Goal: Task Accomplishment & Management: Manage account settings

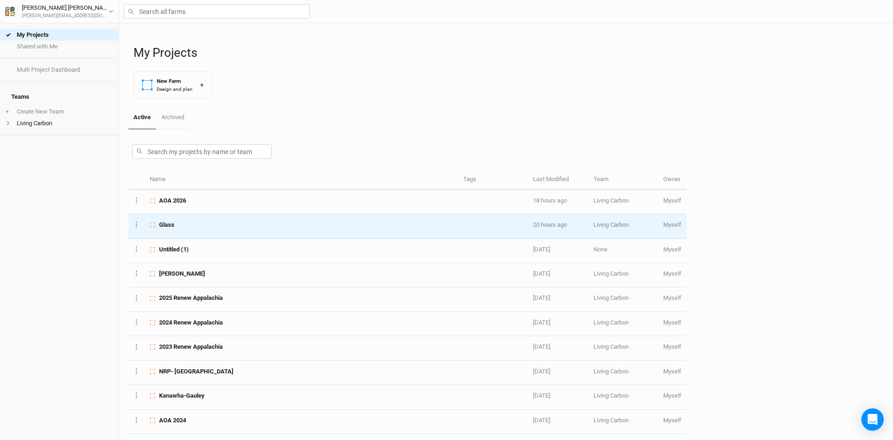
click at [188, 231] on td "Glass" at bounding box center [302, 226] width 314 height 24
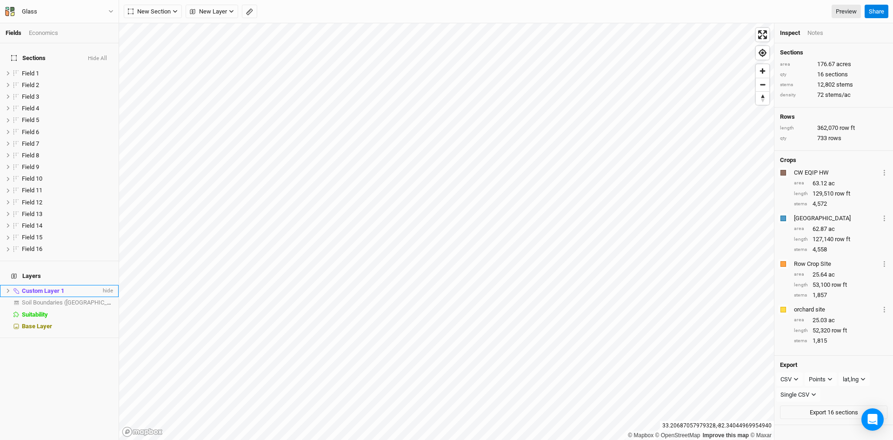
click at [47, 287] on span "Custom Layer 1" at bounding box center [43, 290] width 42 height 7
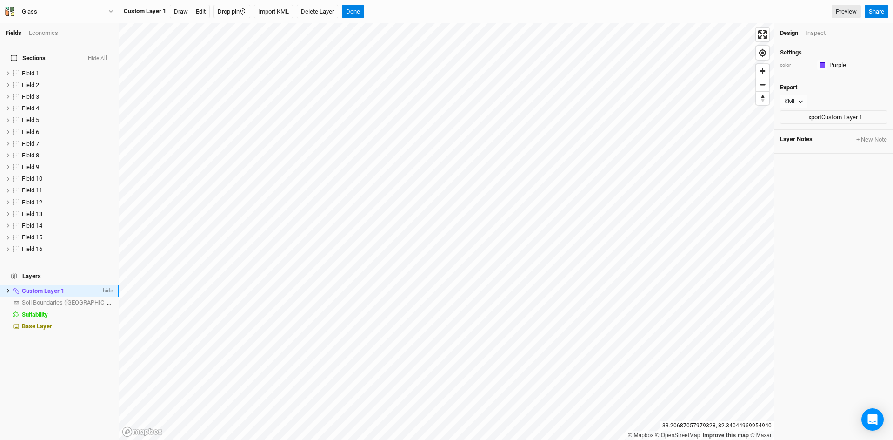
click at [7, 288] on icon at bounding box center [8, 290] width 5 height 5
click at [34, 299] on span "Feature 1" at bounding box center [40, 302] width 25 height 7
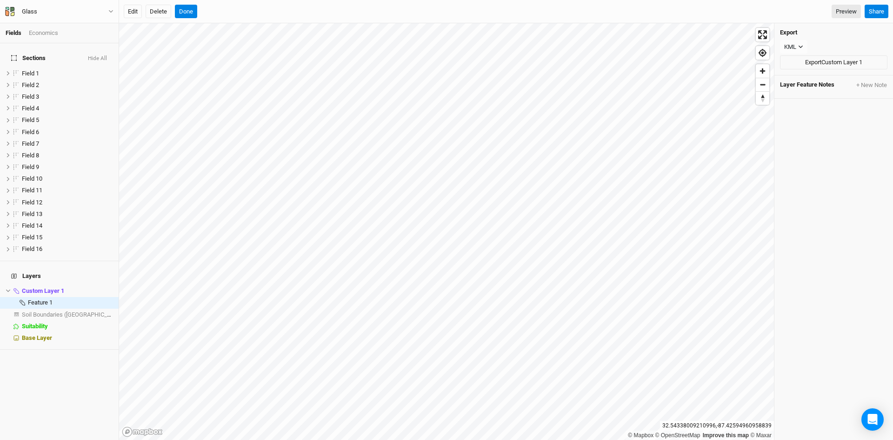
click at [405, 439] on html "Fields Economics Sections Hide All Field 1 hide Field 2 hide Field 3 hide Field…" at bounding box center [446, 220] width 893 height 440
click at [455, 439] on html "Fields Economics Sections Hide All Field 1 hide Field 2 hide Field 3 hide Field…" at bounding box center [446, 220] width 893 height 440
click at [191, 11] on button "Done" at bounding box center [186, 12] width 22 height 14
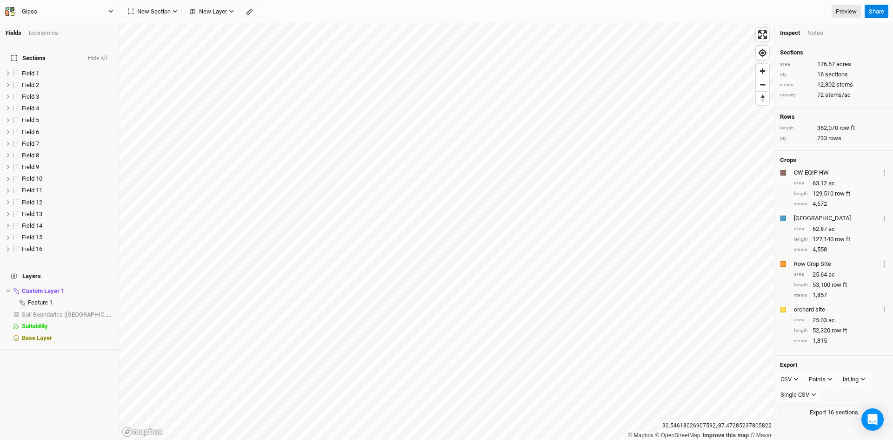
click at [107, 7] on button "Glass" at bounding box center [59, 12] width 109 height 10
click at [73, 26] on button "Back" at bounding box center [77, 26] width 74 height 12
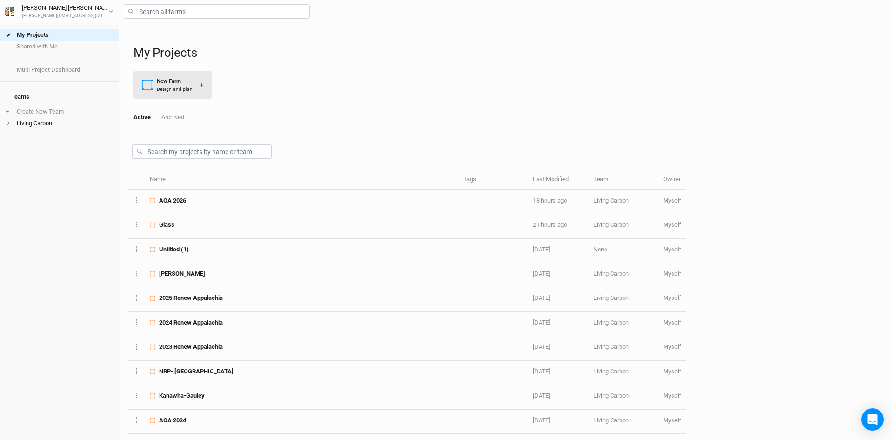
click at [184, 84] on div "New Farm" at bounding box center [175, 81] width 36 height 8
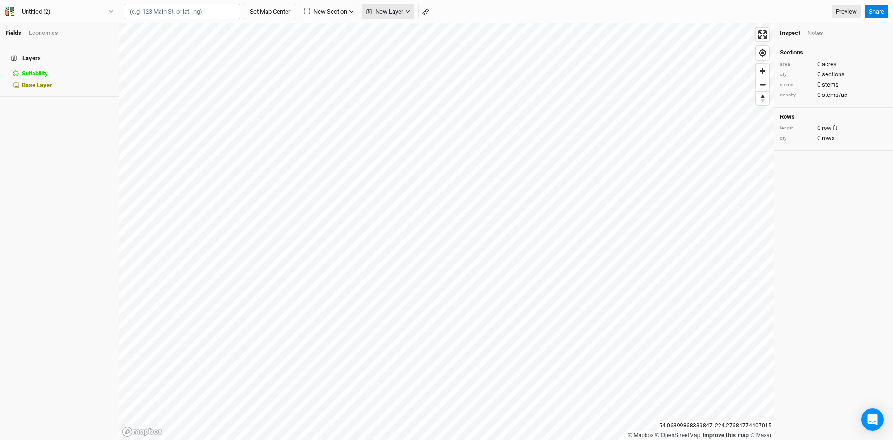
click at [391, 6] on button "New Layer" at bounding box center [388, 12] width 53 height 16
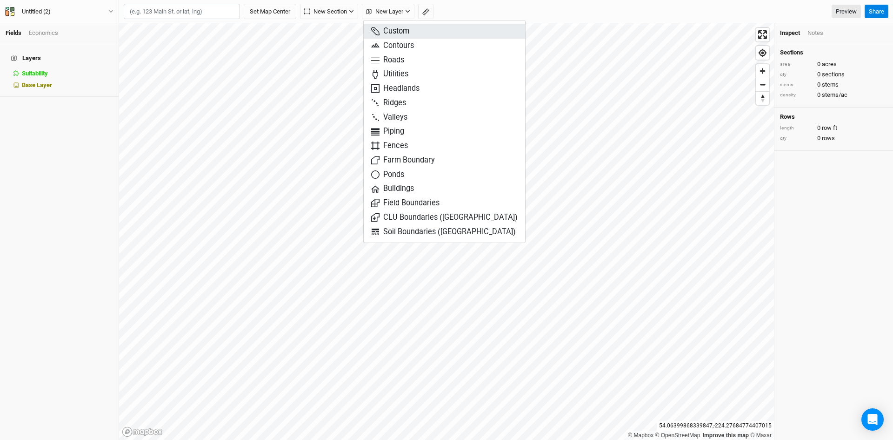
click at [400, 33] on span "Custom" at bounding box center [390, 31] width 38 height 11
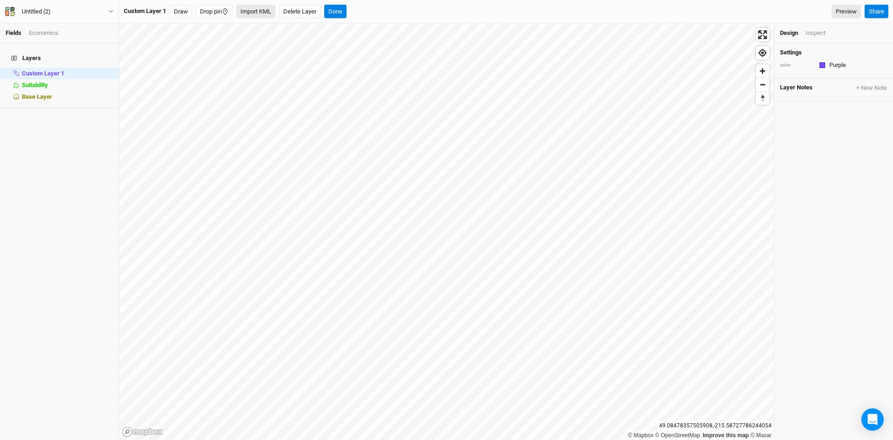
click at [262, 12] on button "Import KML" at bounding box center [255, 12] width 39 height 14
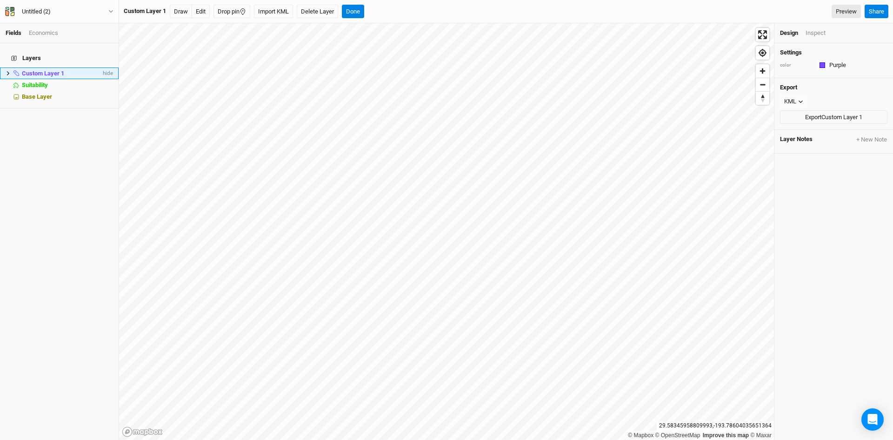
click at [6, 71] on icon at bounding box center [8, 73] width 5 height 5
click at [39, 81] on span "Feature 1" at bounding box center [40, 84] width 25 height 7
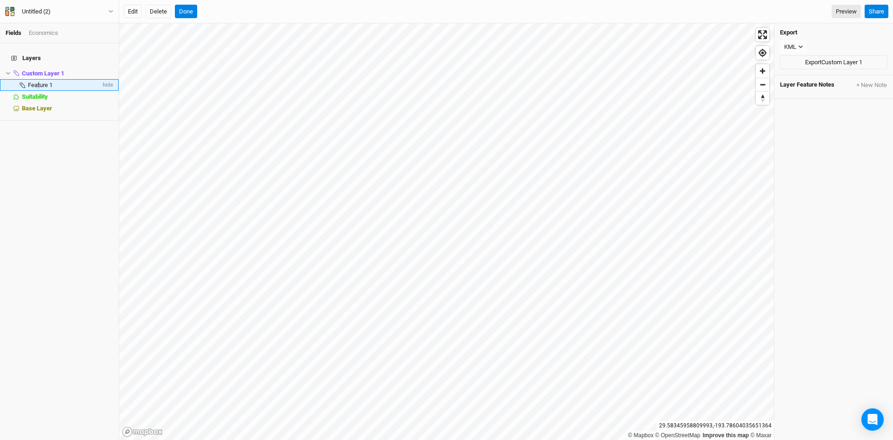
click at [39, 81] on span "Feature 1" at bounding box center [40, 84] width 25 height 7
click at [189, 9] on button "Done" at bounding box center [186, 12] width 22 height 14
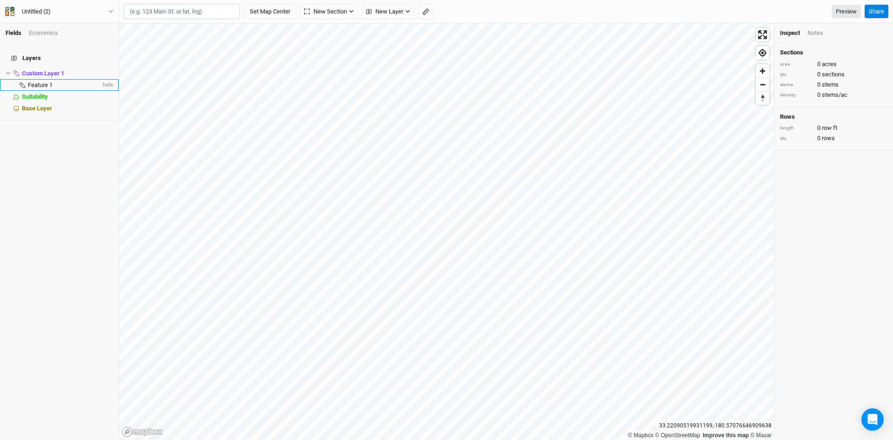
click at [50, 81] on span "Feature 1" at bounding box center [40, 84] width 25 height 7
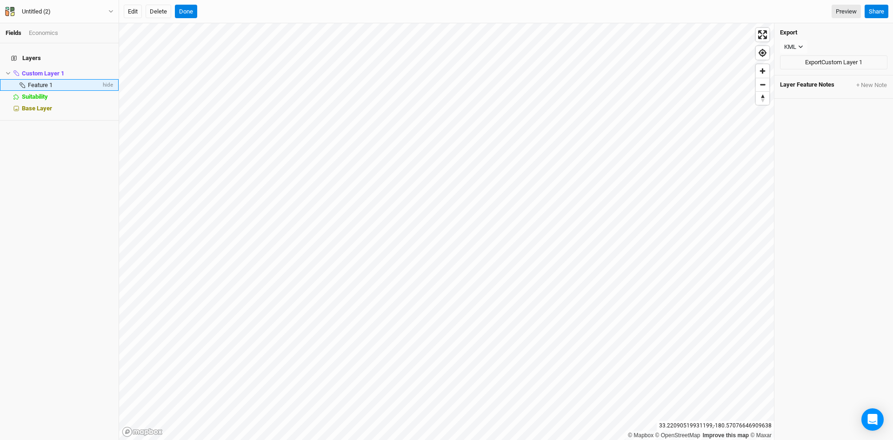
click at [47, 81] on span "Feature 1" at bounding box center [40, 84] width 25 height 7
click at [44, 70] on span "Custom Layer 1" at bounding box center [43, 73] width 42 height 7
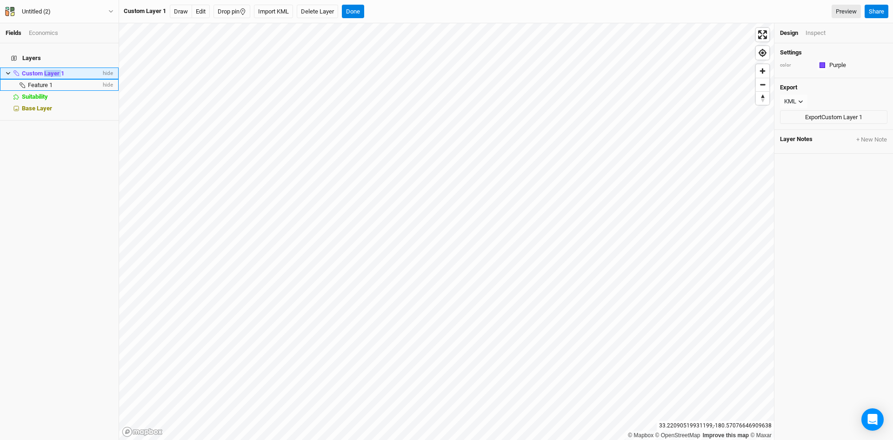
click at [44, 70] on span "Custom Layer 1" at bounding box center [43, 73] width 42 height 7
click at [55, 153] on div "Layers Custom Layer 1 hide Feature 1 hide Suitability hide Base Layer" at bounding box center [59, 241] width 119 height 396
click at [353, 8] on button "Done" at bounding box center [353, 12] width 22 height 14
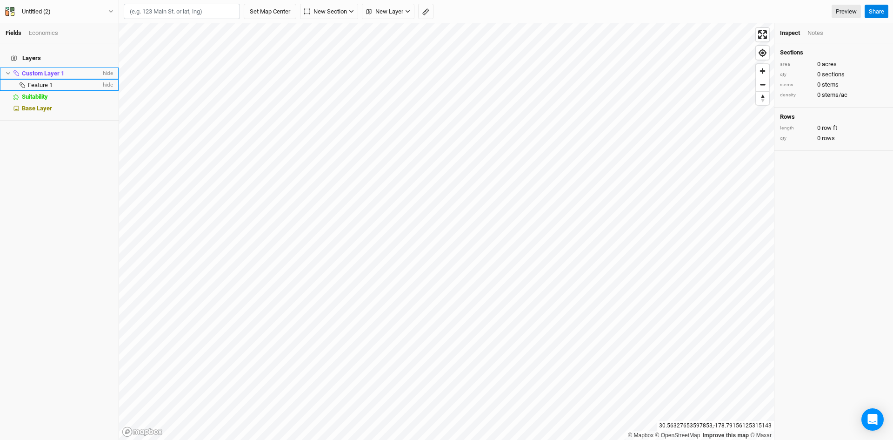
click at [42, 70] on span "Custom Layer 1" at bounding box center [43, 73] width 42 height 7
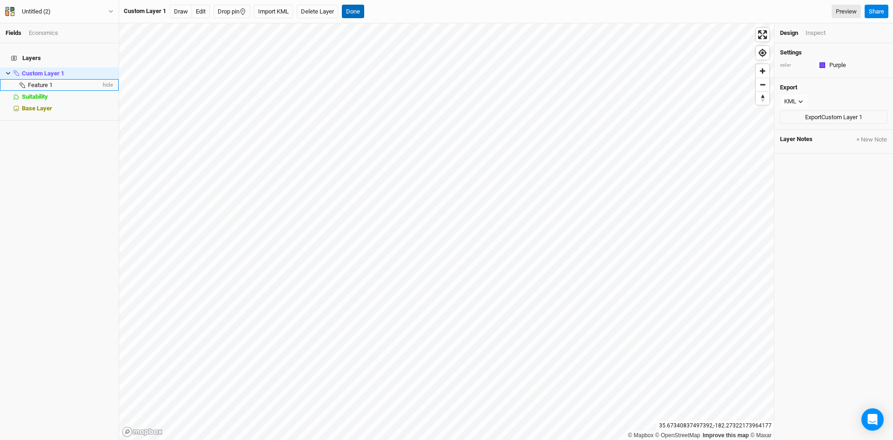
click at [353, 7] on button "Done" at bounding box center [353, 12] width 22 height 14
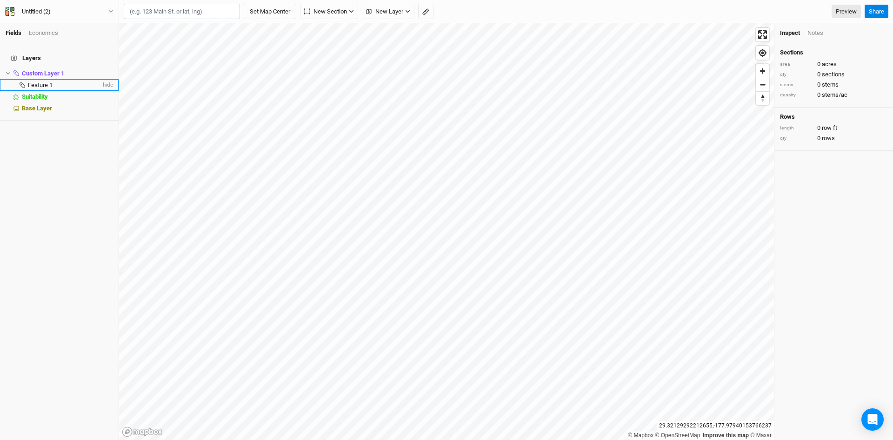
click at [39, 81] on span "Feature 1" at bounding box center [40, 84] width 25 height 7
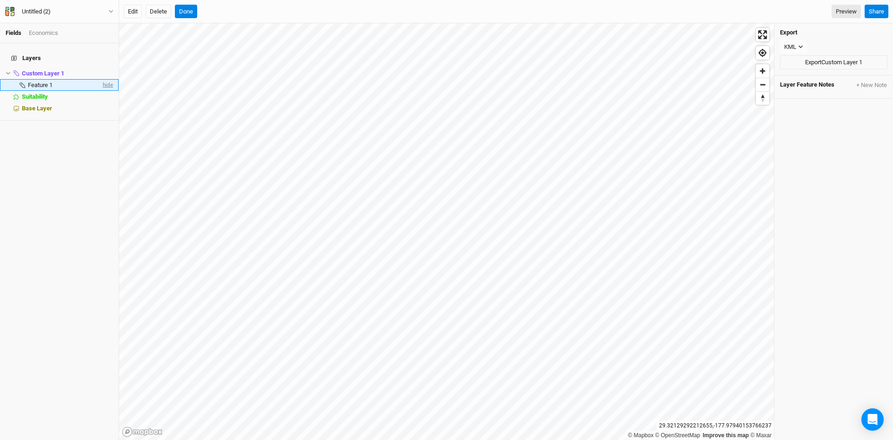
click at [103, 79] on span "hide" at bounding box center [107, 85] width 12 height 12
click at [103, 79] on span "show" at bounding box center [105, 85] width 15 height 12
click at [50, 70] on span "Custom Layer 1" at bounding box center [43, 73] width 42 height 7
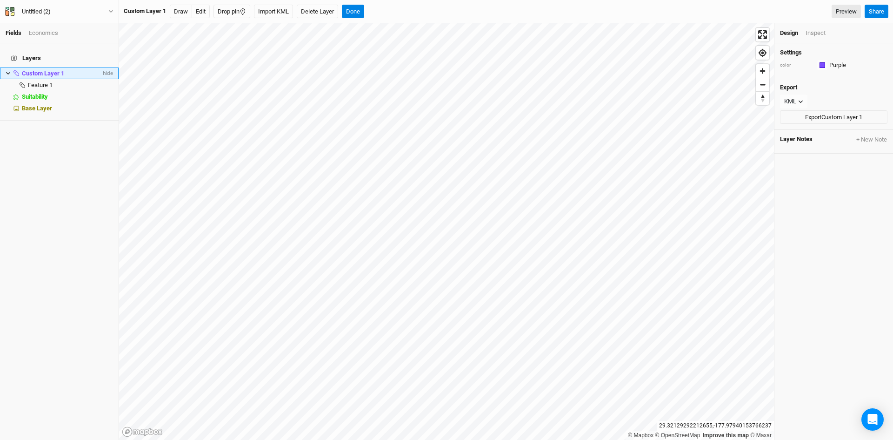
click at [50, 70] on span "Custom Layer 1" at bounding box center [43, 73] width 42 height 7
drag, startPoint x: 51, startPoint y: 141, endPoint x: 26, endPoint y: 105, distance: 44.0
click at [47, 135] on div "Layers Custom Layer 1 hide Feature 1 hide Suitability hide Base Layer" at bounding box center [59, 241] width 119 height 396
click at [8, 71] on icon at bounding box center [8, 73] width 5 height 5
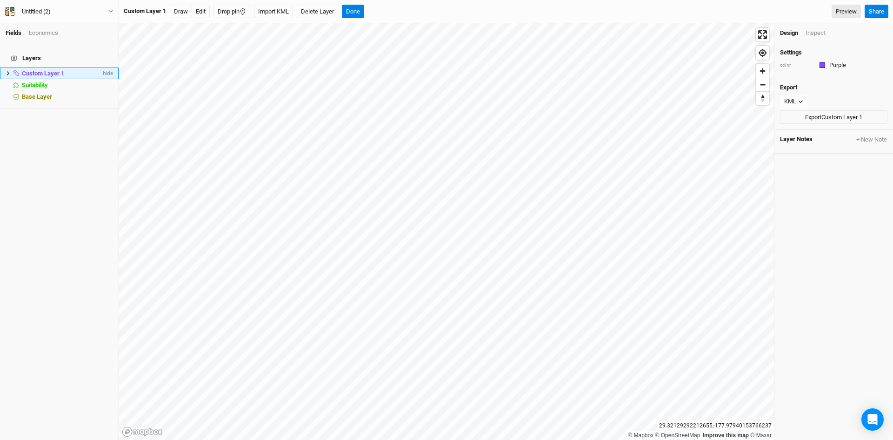
click at [37, 70] on span "Custom Layer 1" at bounding box center [43, 73] width 42 height 7
click at [43, 189] on div "Layers Custom Layer 1 hide Suitability hide Base Layer" at bounding box center [59, 241] width 119 height 396
click at [354, 9] on button "Done" at bounding box center [353, 12] width 22 height 14
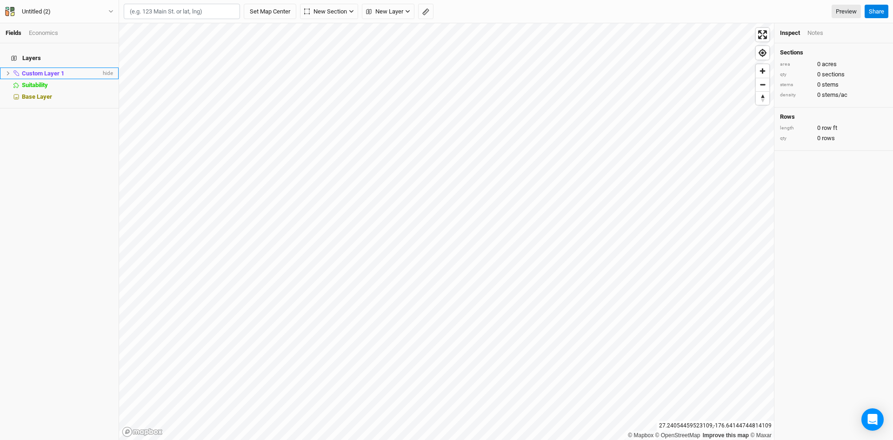
click at [44, 70] on span "Custom Layer 1" at bounding box center [43, 73] width 42 height 7
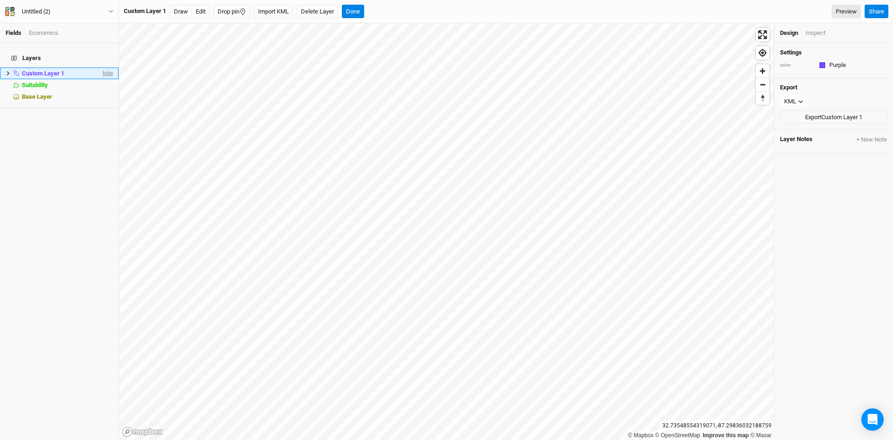
click at [101, 67] on span "hide" at bounding box center [107, 73] width 12 height 12
click at [99, 67] on span "show" at bounding box center [105, 73] width 15 height 12
click at [360, 9] on button "Done" at bounding box center [353, 12] width 22 height 14
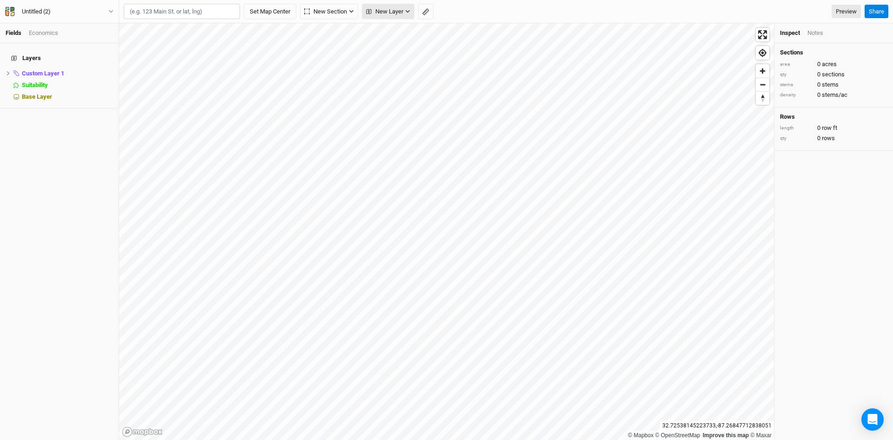
click at [397, 7] on span "New Layer" at bounding box center [384, 11] width 37 height 9
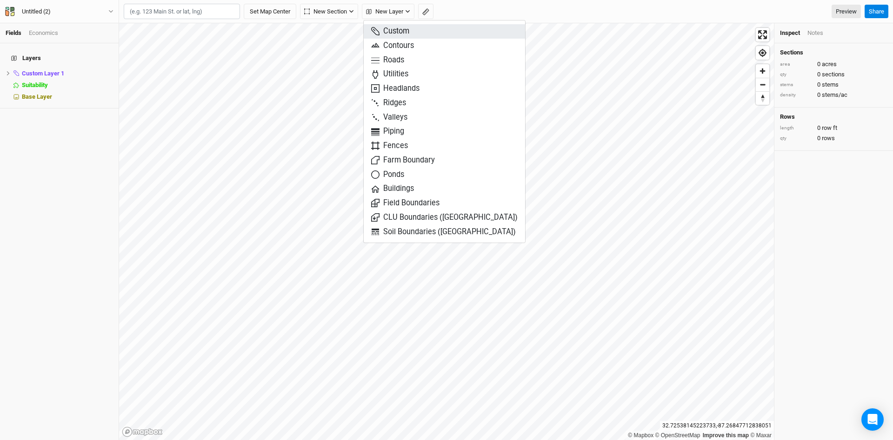
click at [390, 33] on span "Custom" at bounding box center [390, 31] width 38 height 11
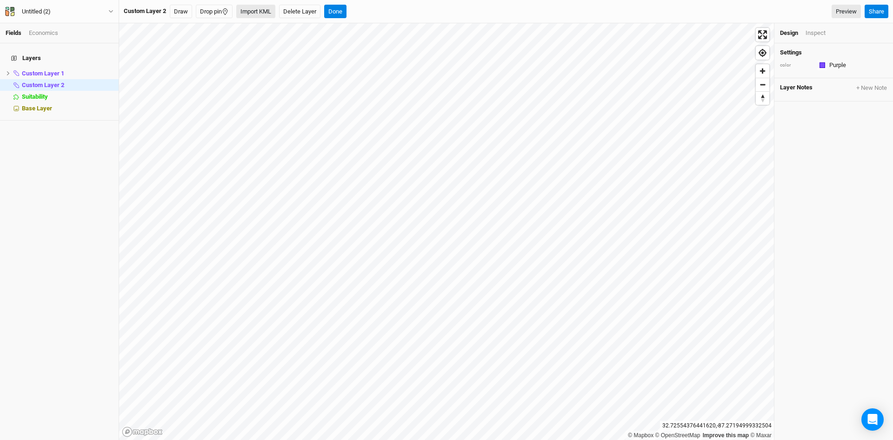
click at [257, 6] on button "Import KML" at bounding box center [255, 12] width 39 height 14
click at [356, 7] on button "Done" at bounding box center [353, 12] width 22 height 14
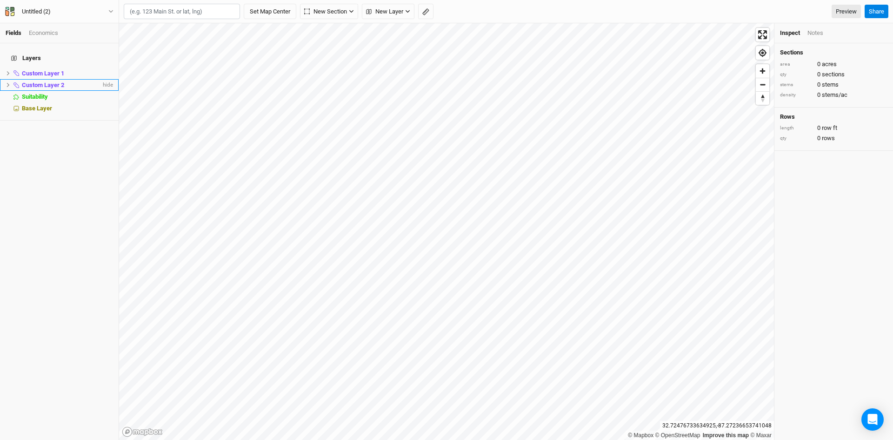
click at [9, 82] on icon at bounding box center [8, 84] width 5 height 5
click at [101, 79] on span "hide" at bounding box center [107, 85] width 12 height 12
click at [99, 79] on span "show" at bounding box center [105, 85] width 15 height 12
click at [101, 79] on span "hide" at bounding box center [107, 85] width 12 height 12
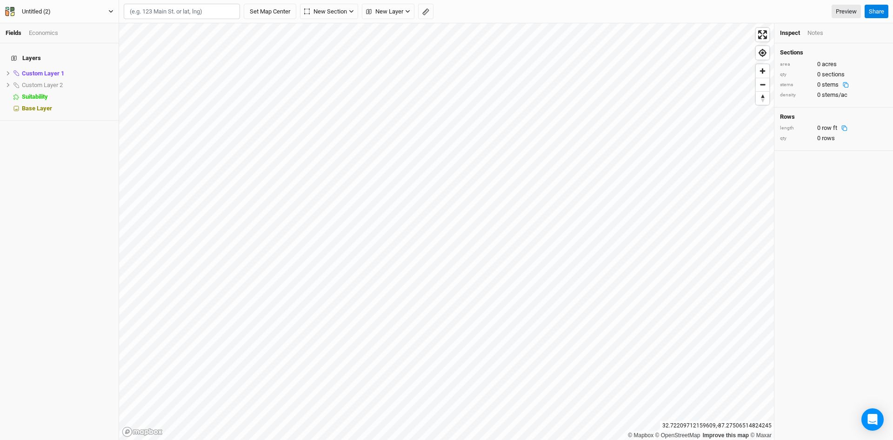
click at [33, 8] on div "Untitled (2)" at bounding box center [36, 11] width 29 height 9
click at [63, 200] on div "Layers Custom Layer 1 hide Custom Layer 2 show Suitability hide Base Layer" at bounding box center [59, 241] width 119 height 396
click at [426, 8] on icon "button" at bounding box center [425, 11] width 7 height 7
click at [143, 12] on icon "button" at bounding box center [144, 12] width 6 height 6
click at [163, 9] on button "Done" at bounding box center [166, 12] width 22 height 14
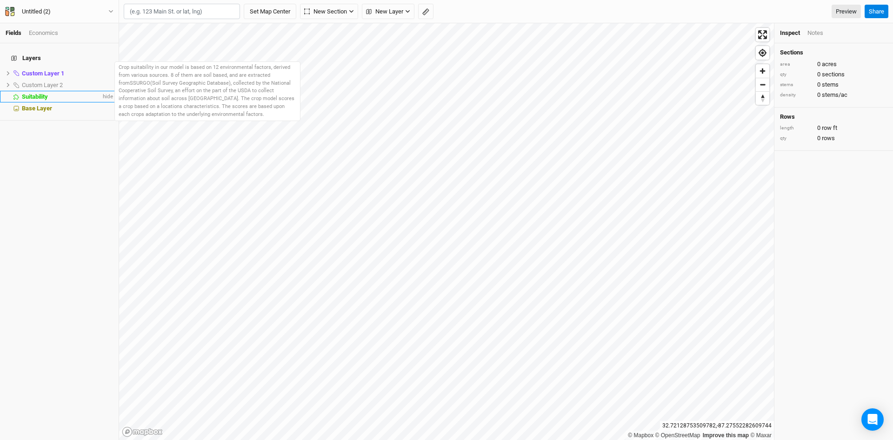
click at [30, 93] on span "Suitability" at bounding box center [35, 96] width 26 height 7
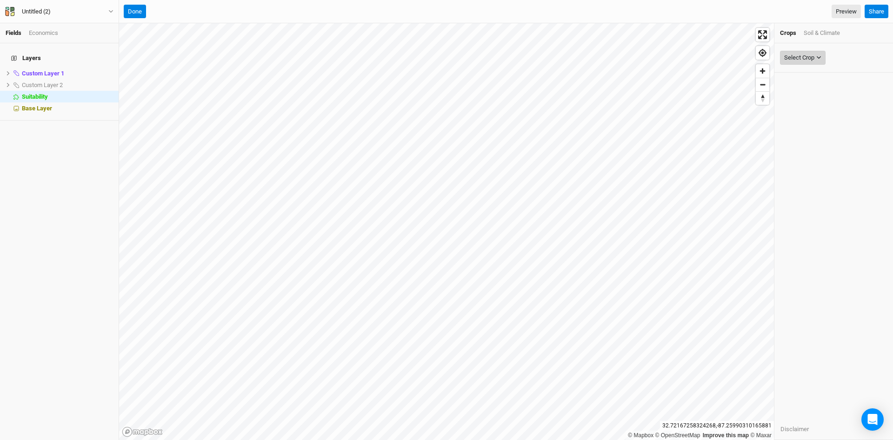
click at [797, 60] on div "Select Crop" at bounding box center [799, 57] width 30 height 9
click at [822, 29] on div "Soil & Climate" at bounding box center [822, 33] width 36 height 8
click at [816, 58] on div "Select Attribute" at bounding box center [804, 57] width 40 height 9
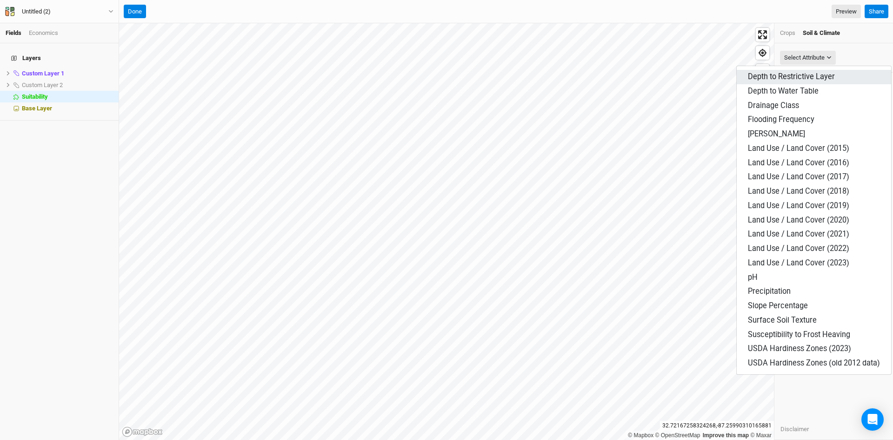
click at [809, 75] on span "Depth to Restrictive Layer" at bounding box center [791, 76] width 87 height 9
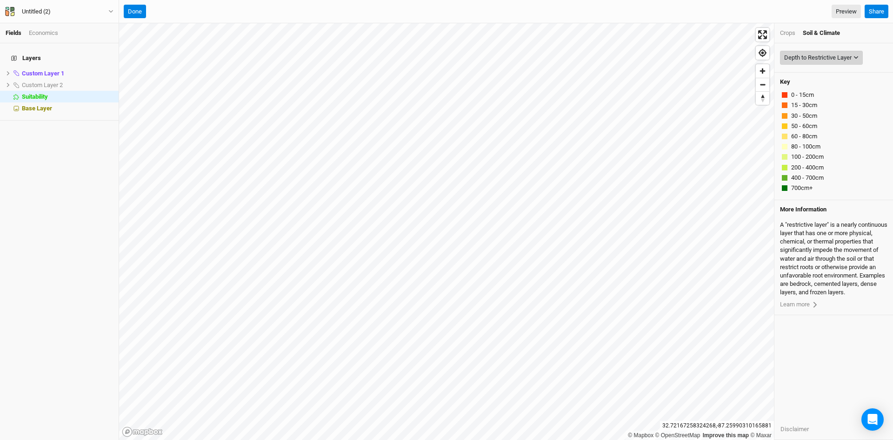
click at [823, 53] on div "Depth to Restrictive Layer" at bounding box center [817, 57] width 67 height 9
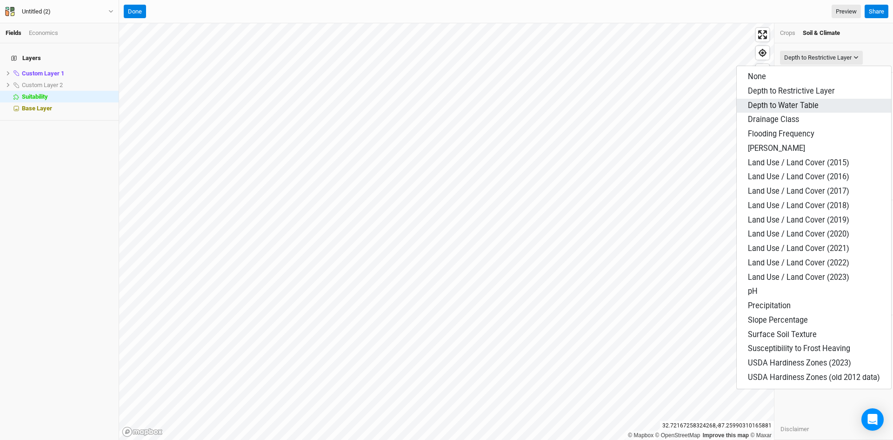
click at [790, 103] on span "Depth to Water Table" at bounding box center [783, 105] width 71 height 9
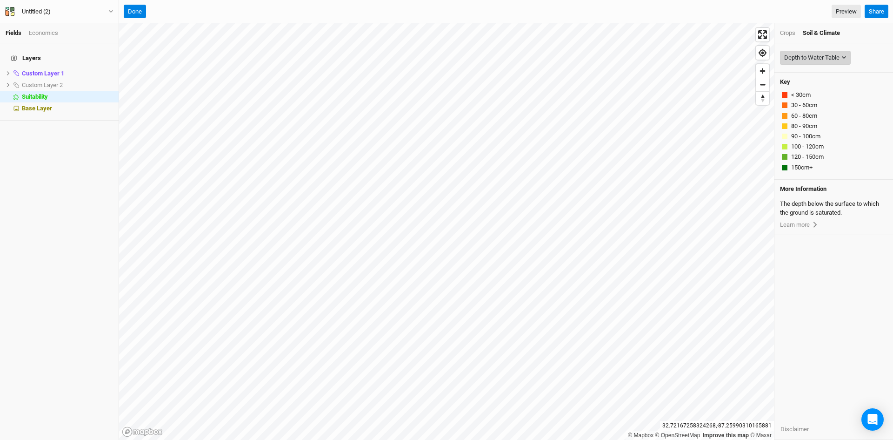
click at [820, 55] on div "Depth to Water Table" at bounding box center [811, 57] width 55 height 9
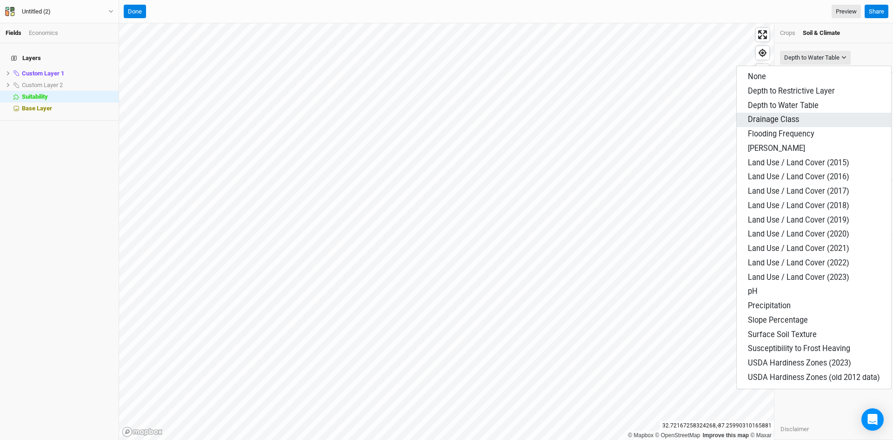
click at [779, 117] on span "Drainage Class" at bounding box center [773, 119] width 51 height 9
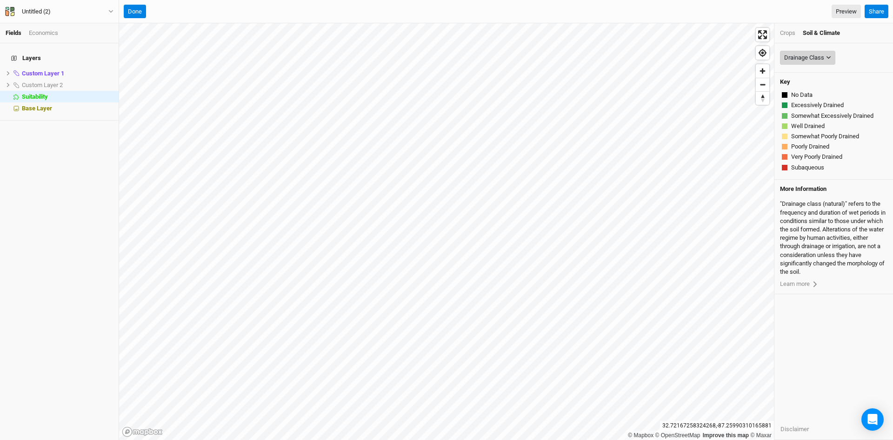
click at [815, 58] on div "Drainage Class" at bounding box center [804, 57] width 40 height 9
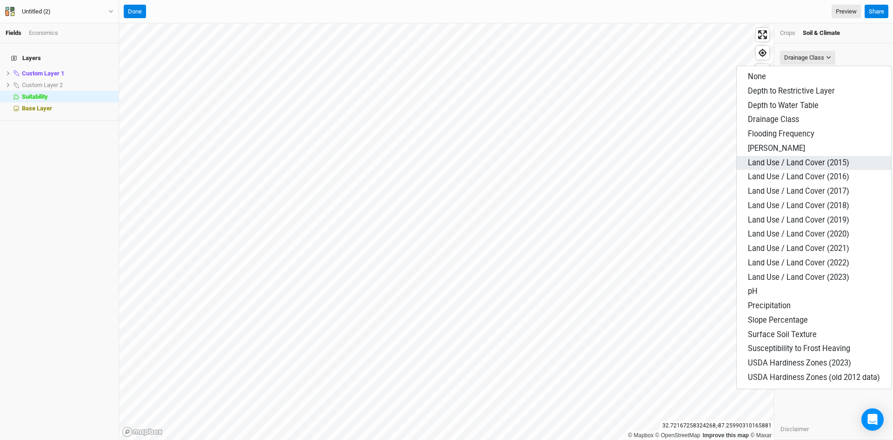
click at [777, 166] on span "Land Use / Land Cover (2015)" at bounding box center [798, 162] width 101 height 9
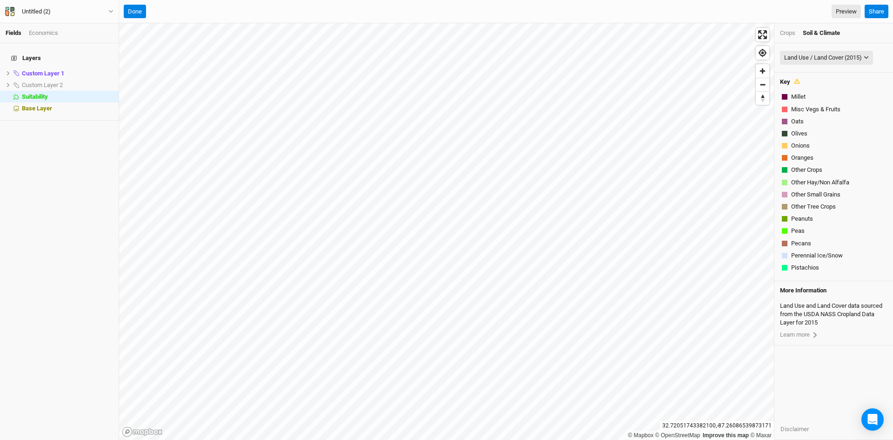
scroll to position [533, 0]
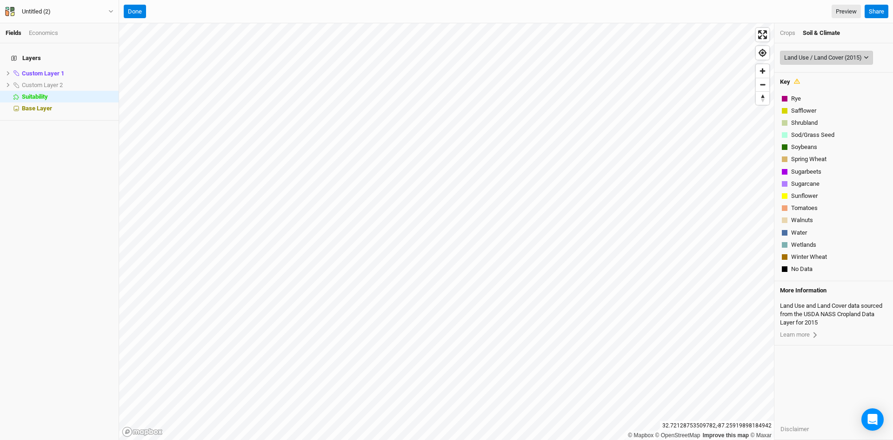
click at [838, 60] on div "Land Use / Land Cover (2015)" at bounding box center [823, 57] width 78 height 9
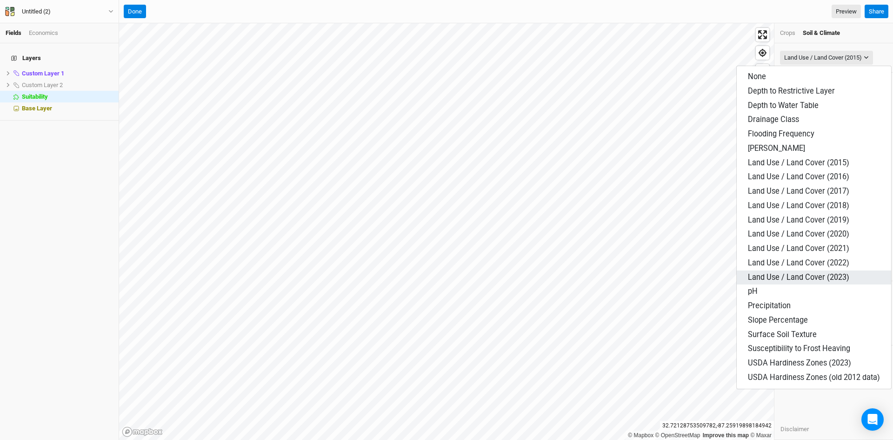
click at [798, 277] on span "Land Use / Land Cover (2023)" at bounding box center [798, 277] width 101 height 9
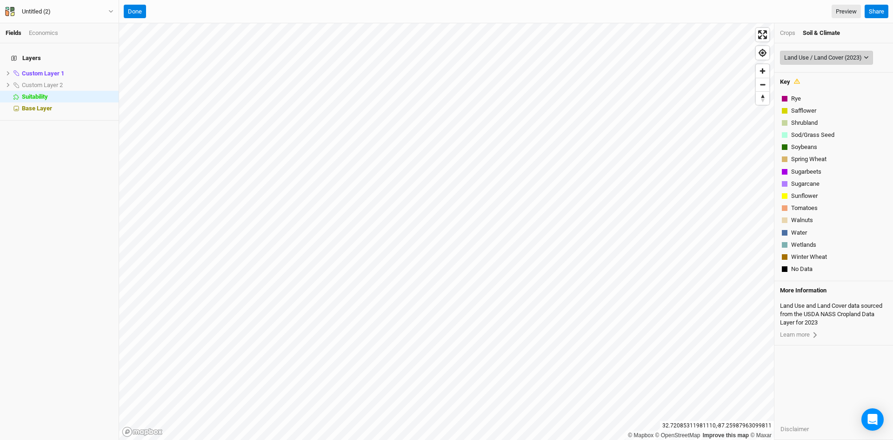
click at [834, 53] on div "Land Use / Land Cover (2023)" at bounding box center [823, 57] width 78 height 9
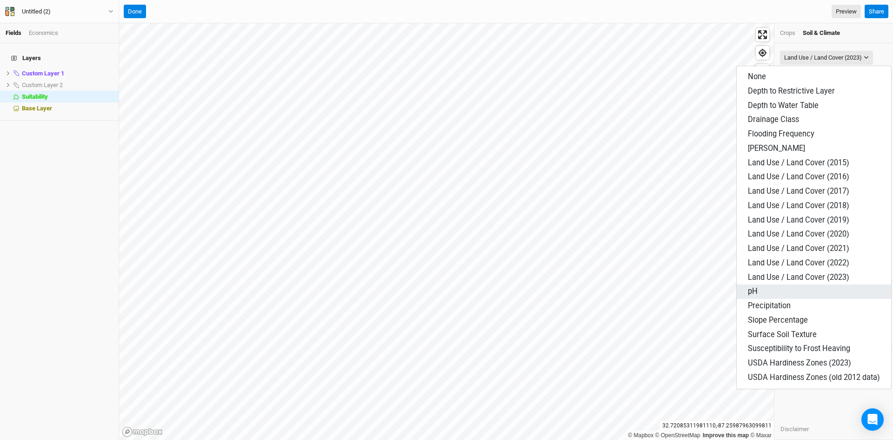
click at [764, 292] on button "pH" at bounding box center [814, 291] width 154 height 14
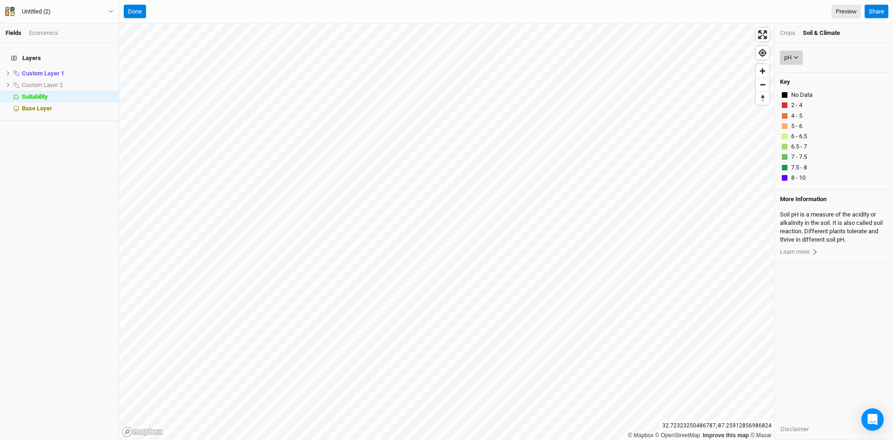
click at [794, 54] on button "pH" at bounding box center [791, 58] width 23 height 14
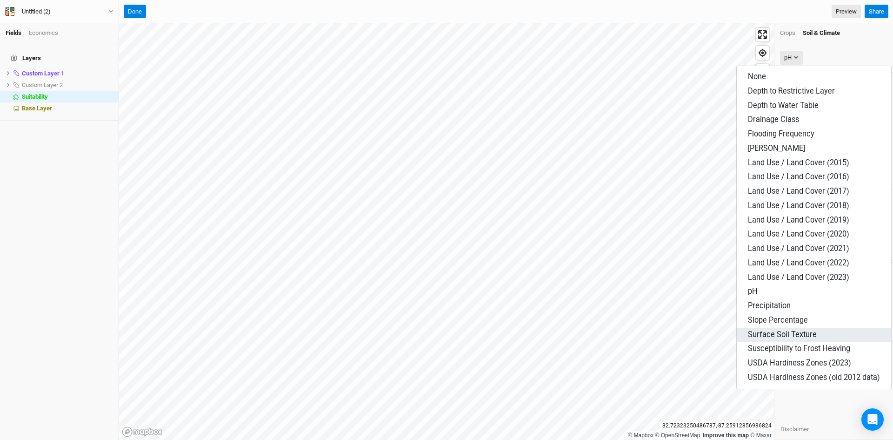
click at [778, 334] on span "Surface Soil Texture" at bounding box center [782, 334] width 69 height 9
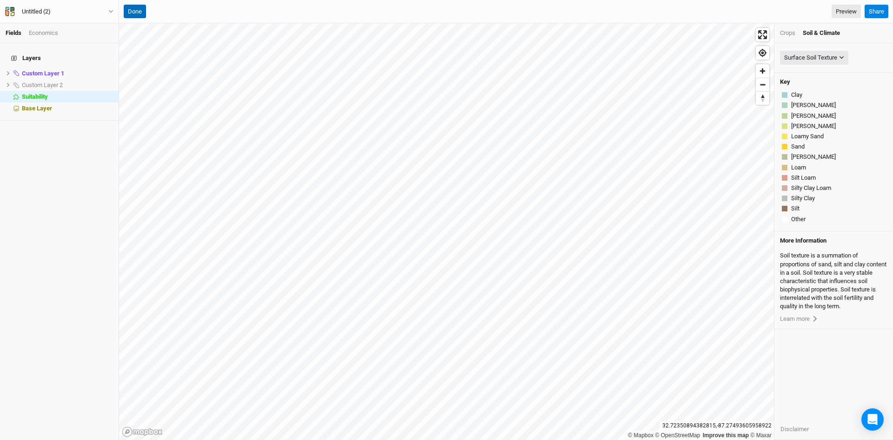
click at [132, 11] on button "Done" at bounding box center [135, 12] width 22 height 14
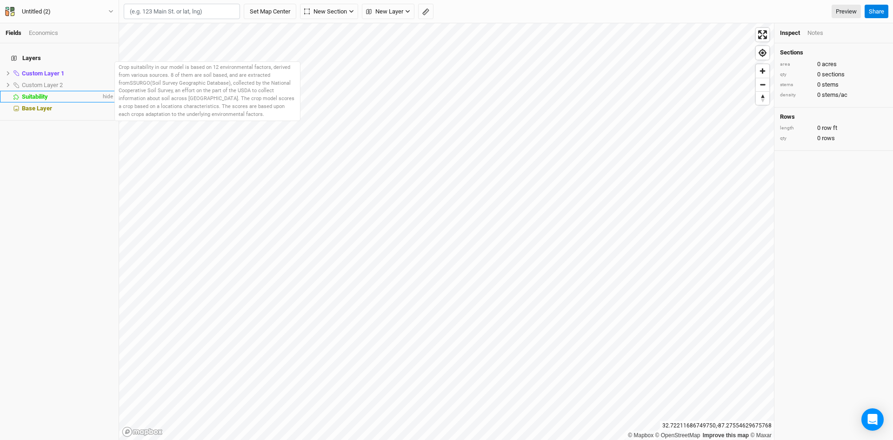
click at [36, 93] on span "Suitability" at bounding box center [35, 96] width 26 height 7
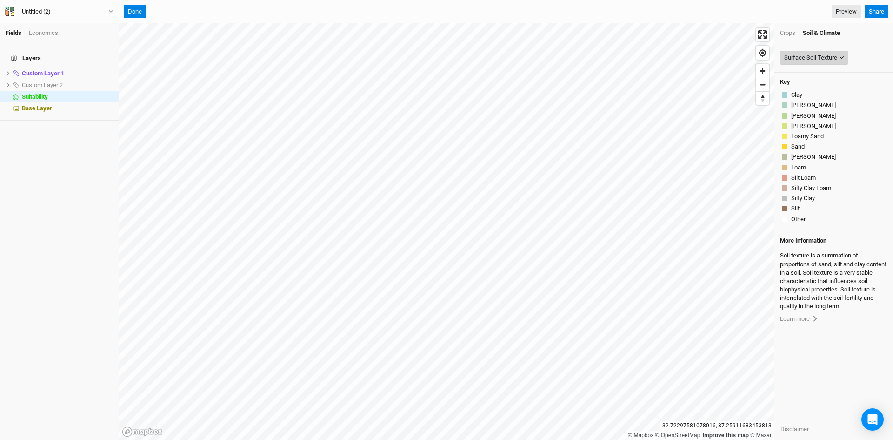
click at [819, 58] on div "Surface Soil Texture" at bounding box center [810, 57] width 53 height 9
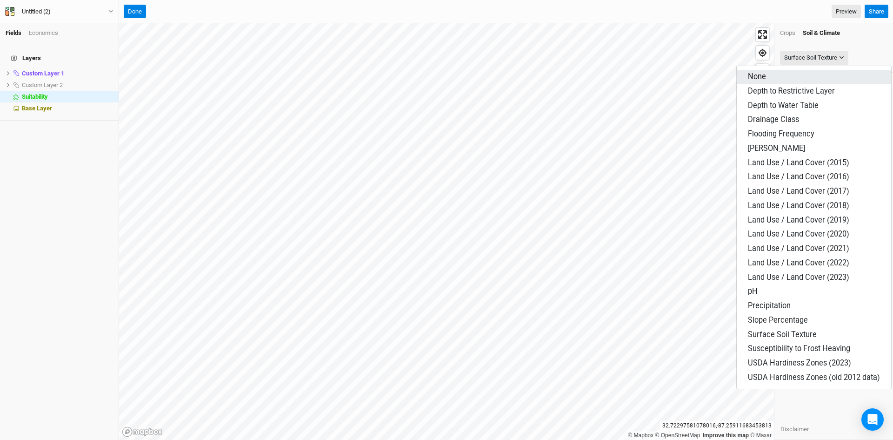
click at [767, 75] on button "None" at bounding box center [814, 77] width 154 height 14
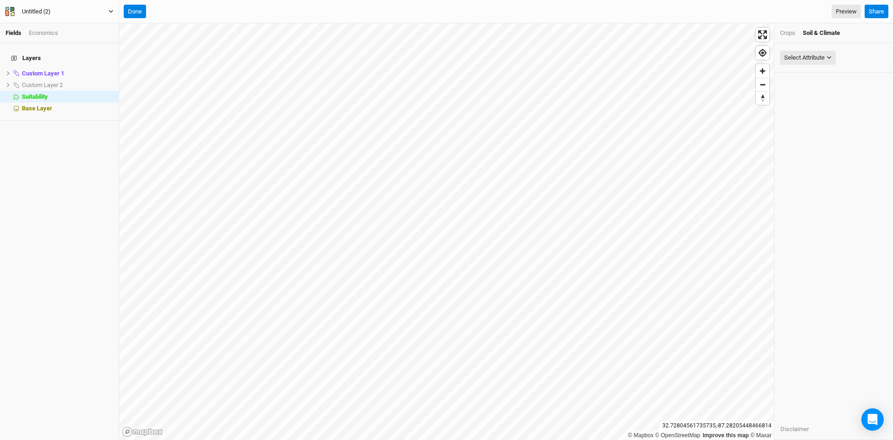
click at [112, 9] on icon "button" at bounding box center [110, 11] width 5 height 5
click at [69, 53] on button "User settings" at bounding box center [77, 54] width 74 height 12
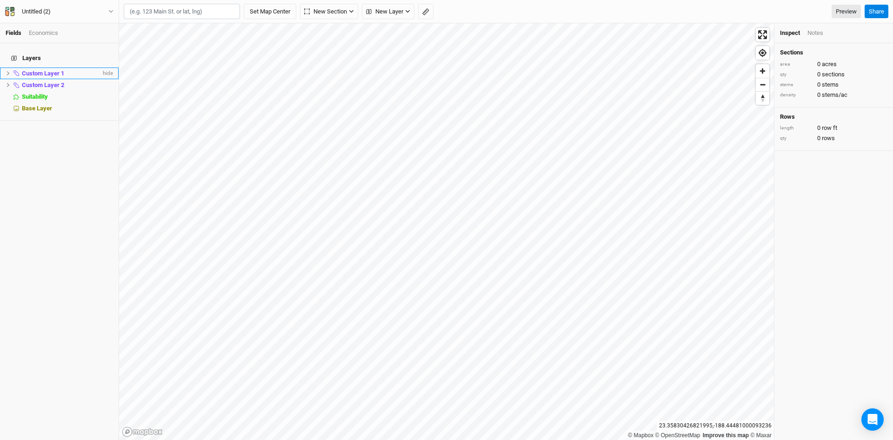
click at [57, 67] on li "Custom Layer 1 hide" at bounding box center [59, 73] width 119 height 12
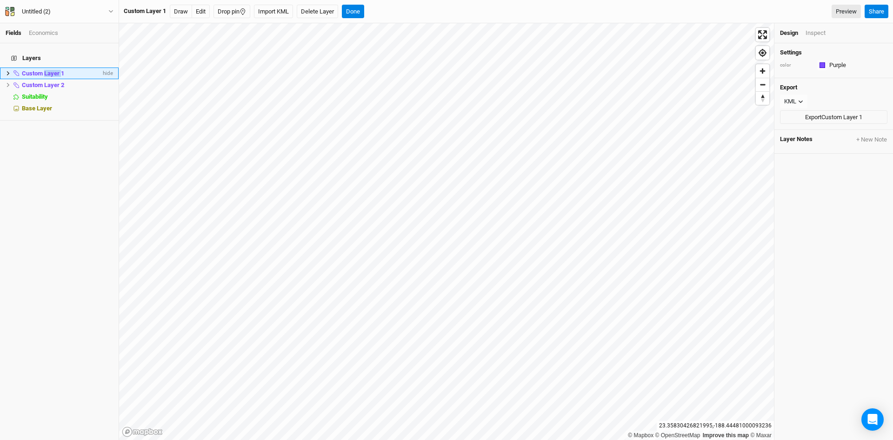
click at [57, 67] on li "Custom Layer 1 hide" at bounding box center [59, 73] width 119 height 12
click at [6, 71] on icon at bounding box center [8, 73] width 5 height 5
click at [38, 81] on span "Feature 1" at bounding box center [40, 84] width 25 height 7
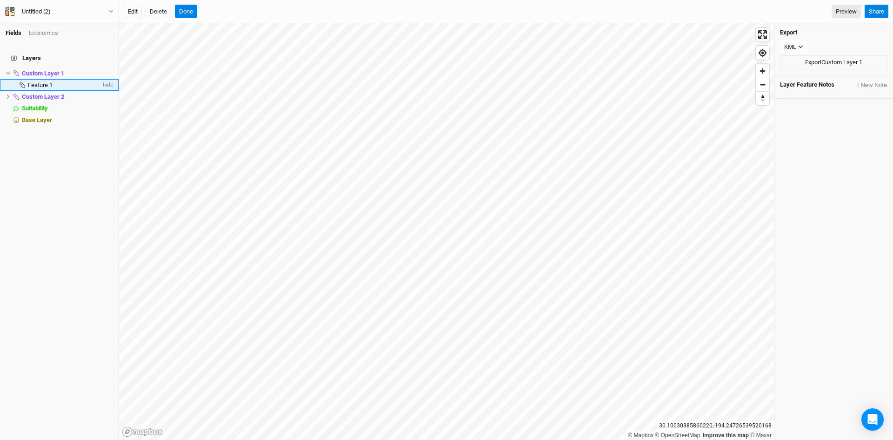
click at [38, 81] on span "Feature 1" at bounding box center [40, 84] width 25 height 7
click at [8, 94] on icon at bounding box center [8, 96] width 3 height 4
click at [37, 105] on span "Feature 1" at bounding box center [40, 108] width 25 height 7
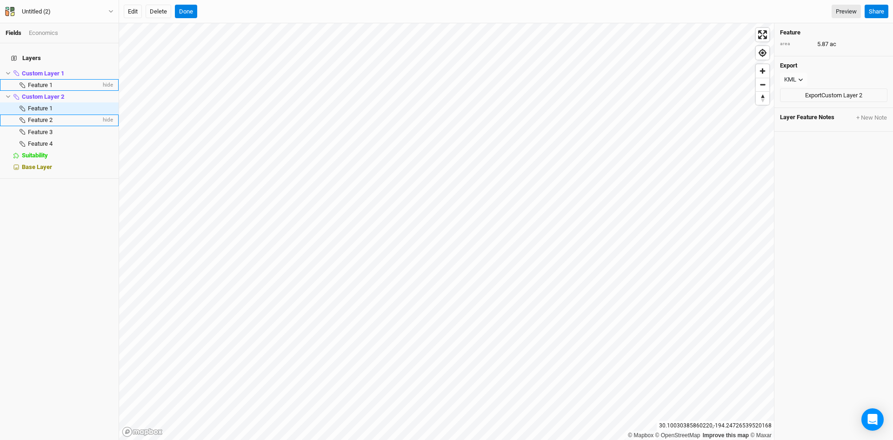
click at [44, 114] on li "Feature 2 hide" at bounding box center [59, 120] width 119 height 12
click at [45, 128] on span "Feature 3" at bounding box center [40, 131] width 25 height 7
click at [48, 140] on span "Feature 4" at bounding box center [40, 143] width 25 height 7
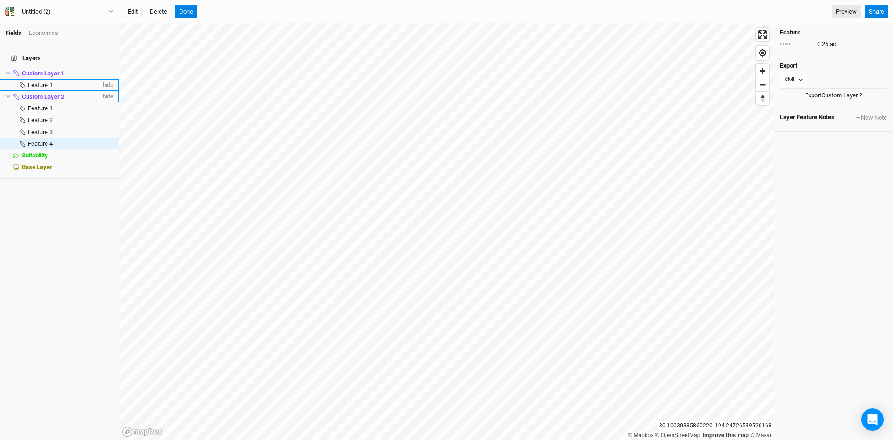
click at [43, 93] on span "Custom Layer 2" at bounding box center [43, 96] width 42 height 7
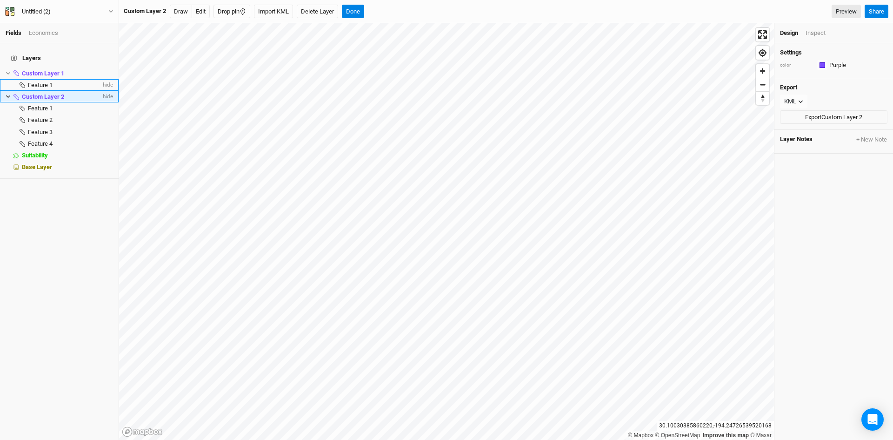
click at [44, 93] on span "Custom Layer 2" at bounding box center [43, 96] width 42 height 7
click at [57, 205] on div "Layers Custom Layer 1 hide Feature 1 hide Custom Layer 2 hide Feature 1 hide Fe…" at bounding box center [59, 241] width 119 height 396
click at [31, 70] on span "Custom Layer 1" at bounding box center [43, 73] width 42 height 7
click at [37, 13] on div "Untitled (2)" at bounding box center [36, 11] width 29 height 9
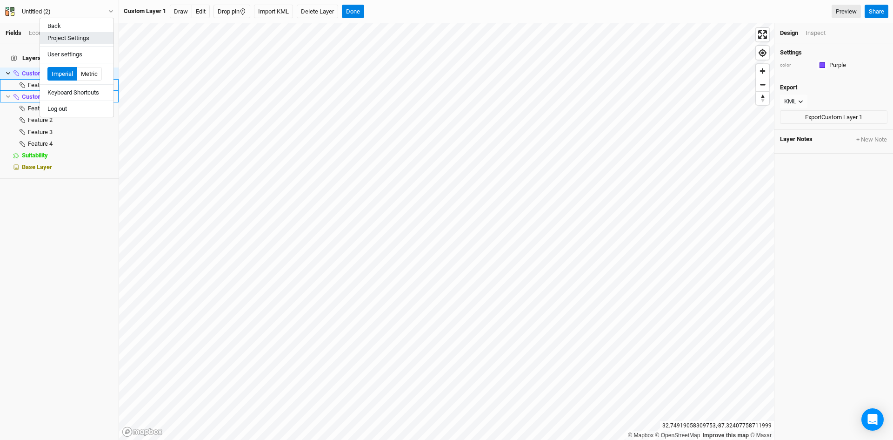
click at [57, 40] on button "Project Settings" at bounding box center [77, 38] width 74 height 12
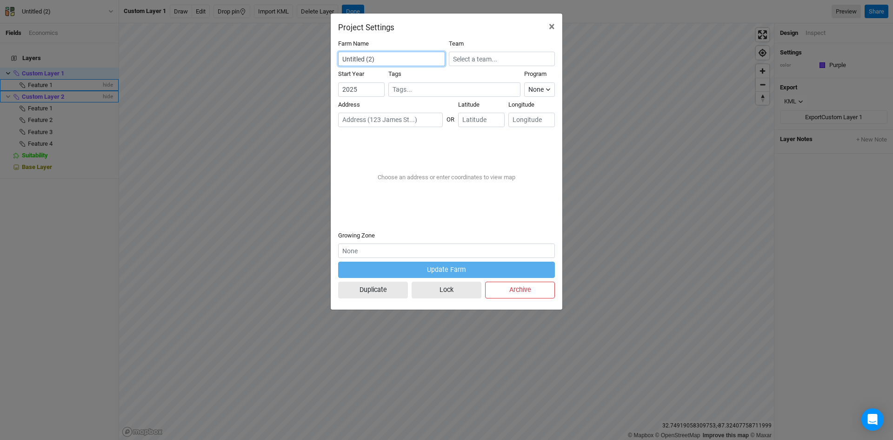
click at [379, 60] on input "Untitled (2)" at bounding box center [391, 59] width 107 height 14
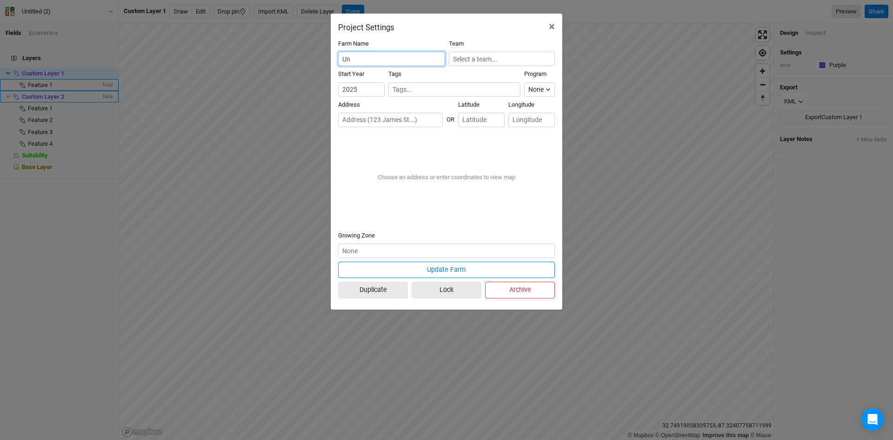
type input "U"
type input "[PERSON_NAME]"
click at [490, 59] on input "text" at bounding box center [502, 59] width 106 height 14
click at [473, 92] on div "Living Carbon" at bounding box center [478, 90] width 35 height 8
type input "Living Carbon"
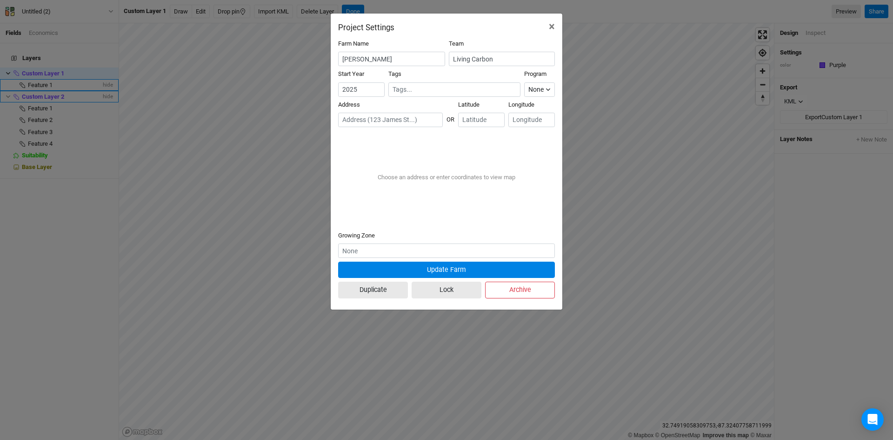
click at [435, 273] on button "Update Farm" at bounding box center [446, 269] width 217 height 16
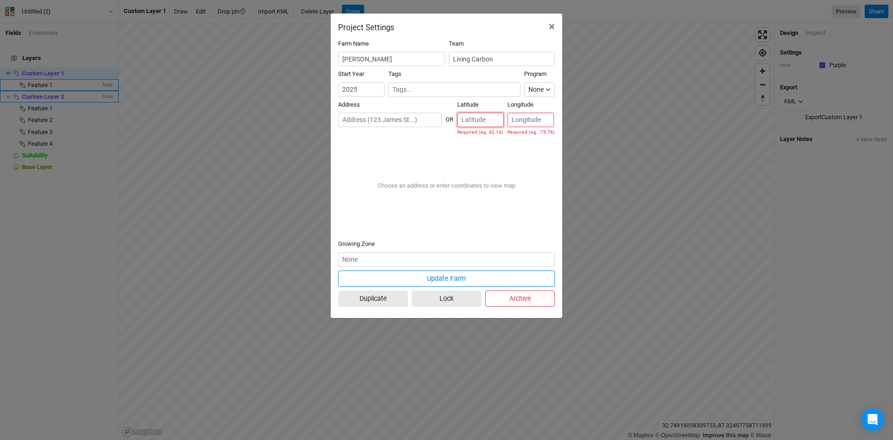
click at [471, 120] on input "number" at bounding box center [480, 120] width 47 height 14
type input "32.7183"
click at [532, 122] on input "number" at bounding box center [531, 120] width 47 height 14
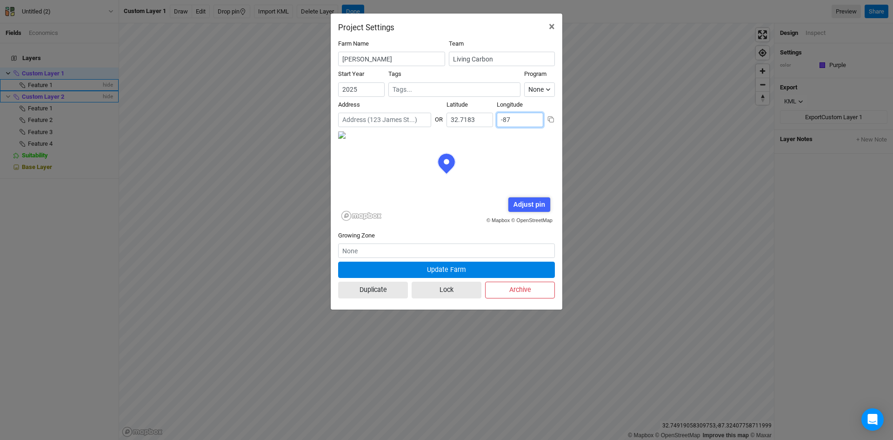
scroll to position [47, 108]
type input "-87.26836"
click at [452, 271] on button "Update Farm" at bounding box center [446, 269] width 217 height 16
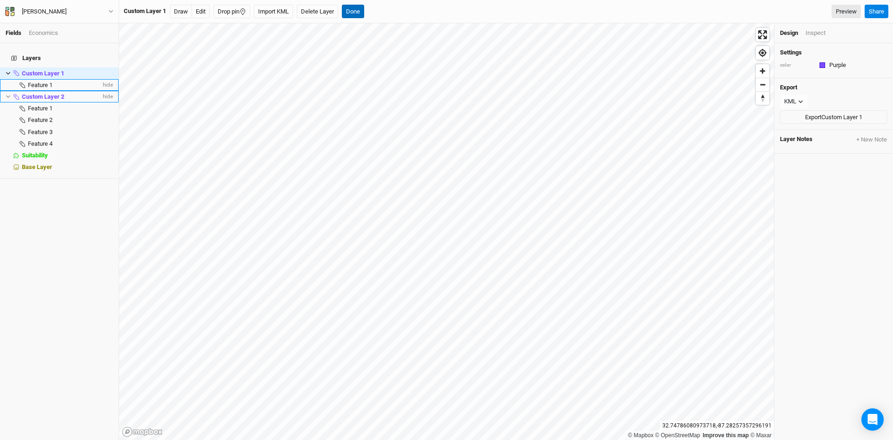
click at [356, 7] on button "Done" at bounding box center [353, 12] width 22 height 14
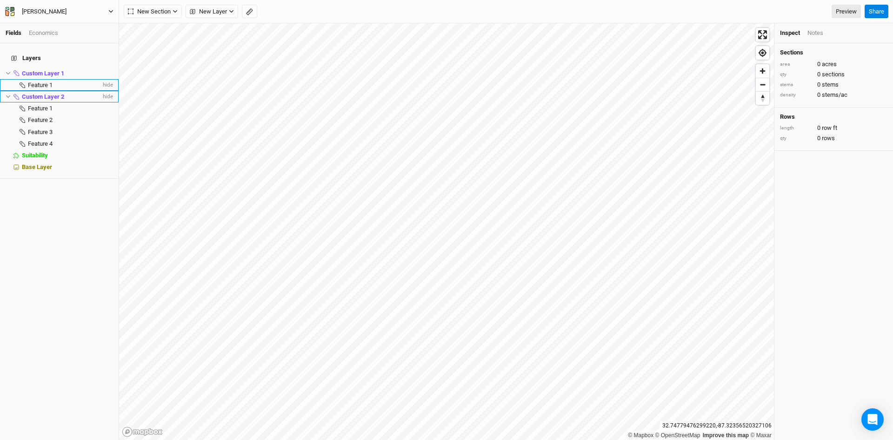
click at [109, 12] on icon "button" at bounding box center [110, 11] width 5 height 5
click at [61, 25] on button "Back" at bounding box center [77, 26] width 74 height 12
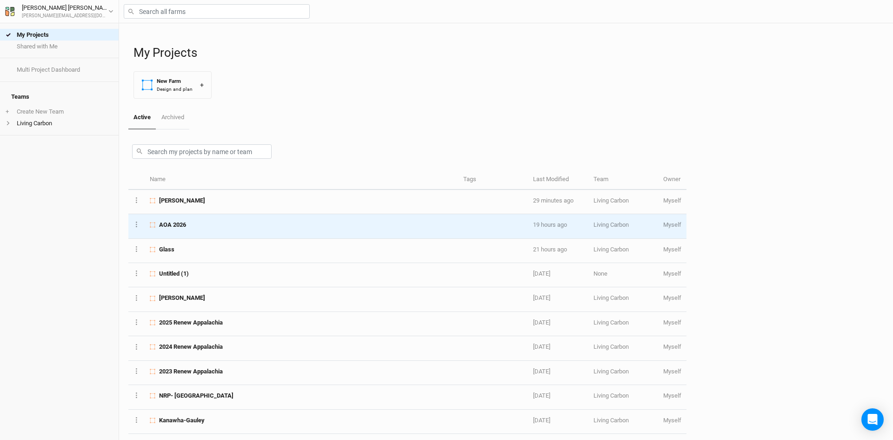
click at [174, 225] on span "AOA 2026" at bounding box center [172, 225] width 27 height 8
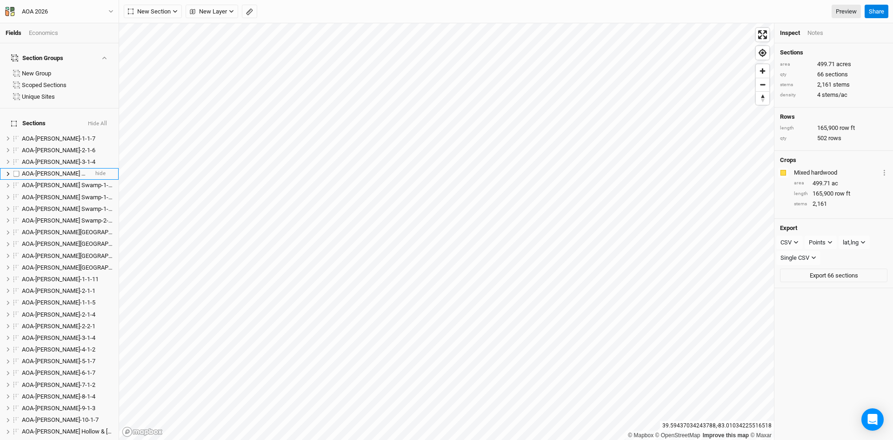
click at [50, 170] on span "AOA-[PERSON_NAME] Swamp-1-1-4" at bounding box center [69, 173] width 95 height 7
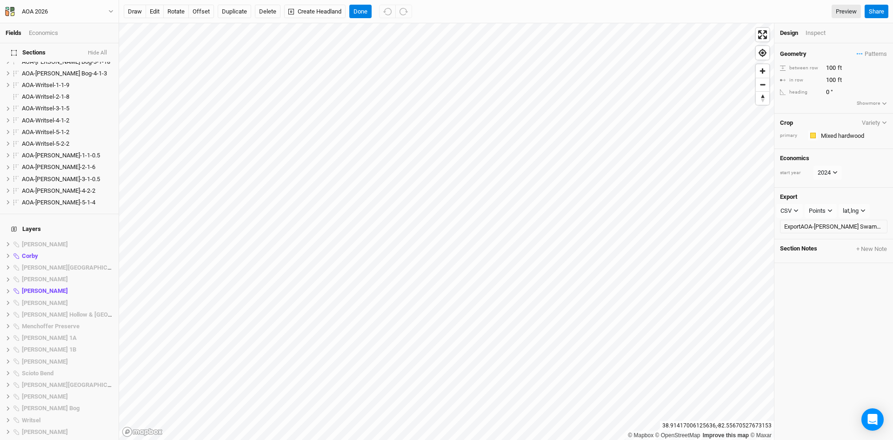
scroll to position [767, 0]
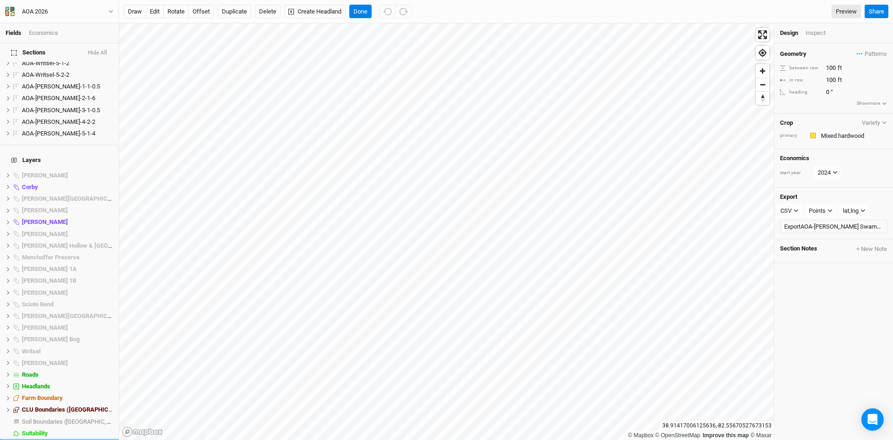
click at [40, 439] on span "Base Layer" at bounding box center [37, 444] width 30 height 7
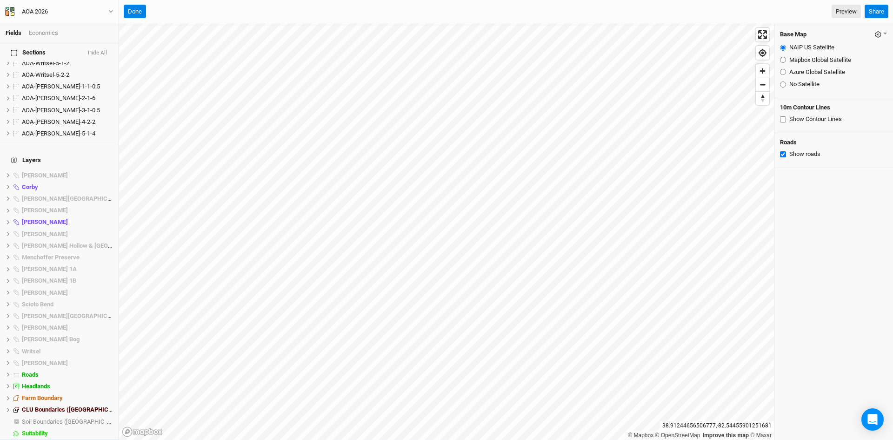
click at [784, 61] on input "Mapbox Global Satellite" at bounding box center [783, 60] width 6 height 6
radio input "true"
click at [783, 72] on input "Azure Global Satellite" at bounding box center [783, 72] width 6 height 6
radio input "true"
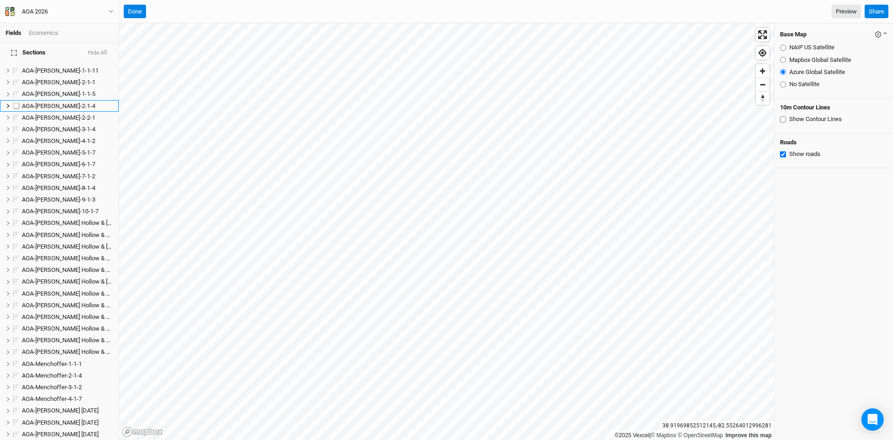
scroll to position [0, 0]
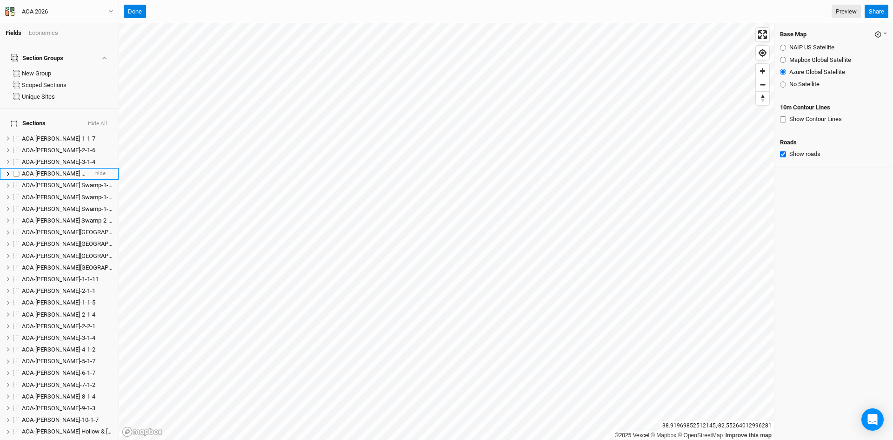
click at [72, 170] on span "AOA-[PERSON_NAME] Swamp-1-1-4" at bounding box center [69, 173] width 95 height 7
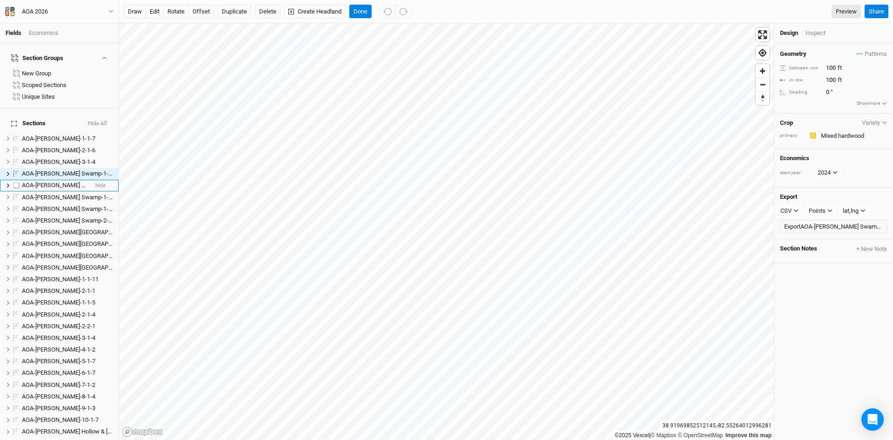
click at [72, 181] on span "AOA-[PERSON_NAME] Swamp-1-2-5" at bounding box center [69, 184] width 95 height 7
click at [71, 194] on span "AOA-[PERSON_NAME] Swamp-1-3-8" at bounding box center [69, 197] width 95 height 7
click at [70, 205] on span "AOA-[PERSON_NAME] Swamp-1-4-11" at bounding box center [71, 208] width 98 height 7
click at [70, 217] on span "AOA-[PERSON_NAME] Swamp-2-1-5" at bounding box center [69, 220] width 95 height 7
click at [817, 31] on div "Inspect" at bounding box center [822, 33] width 33 height 8
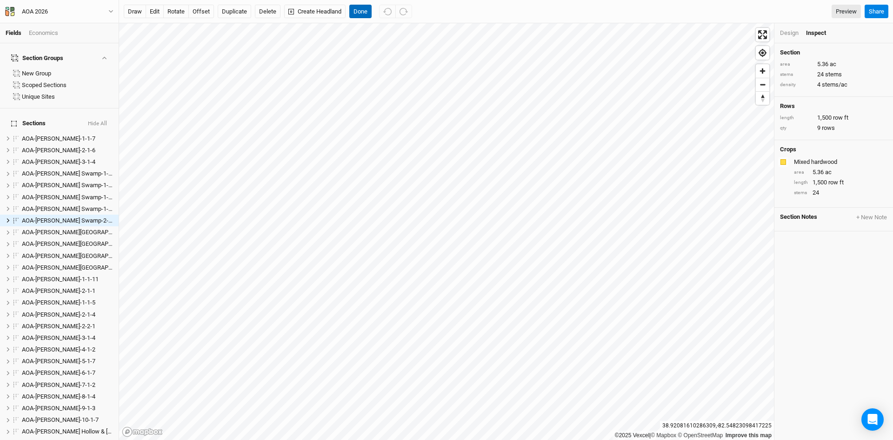
click at [363, 10] on button "Done" at bounding box center [360, 12] width 22 height 14
